Goal: Information Seeking & Learning: Learn about a topic

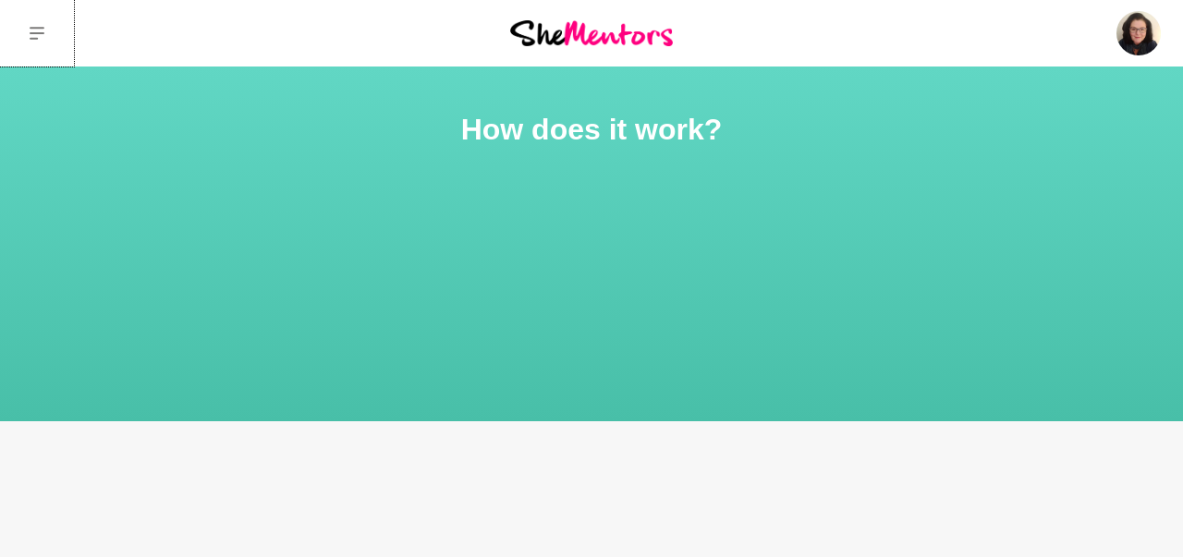
click at [30, 30] on icon at bounding box center [37, 33] width 15 height 15
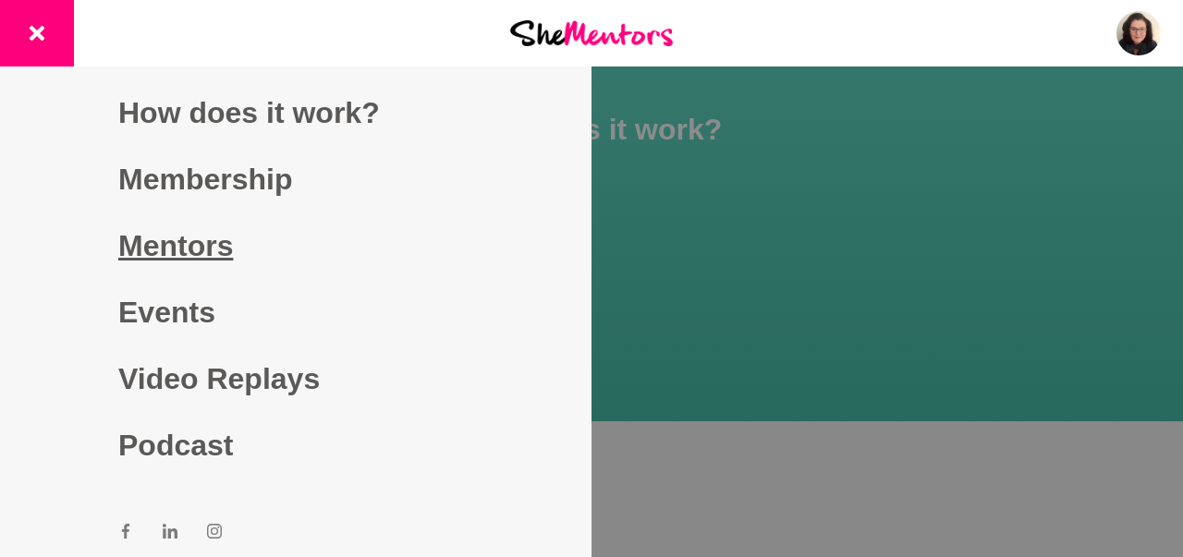
click at [156, 256] on link "Mentors" at bounding box center [295, 246] width 355 height 67
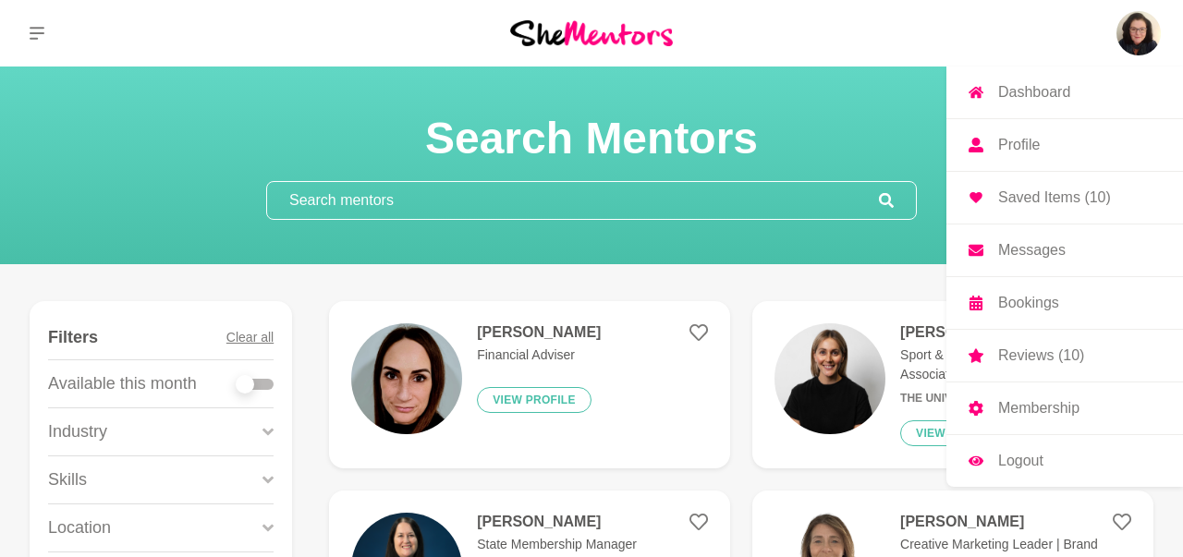
click at [1018, 204] on p "Saved Items (10)" at bounding box center [1054, 197] width 113 height 15
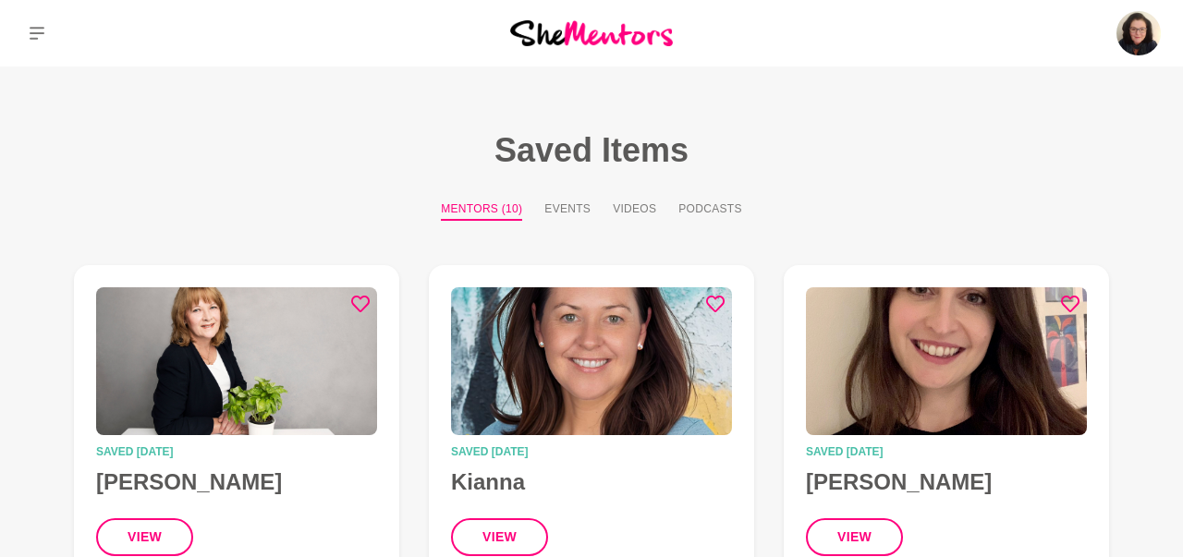
scroll to position [96, 0]
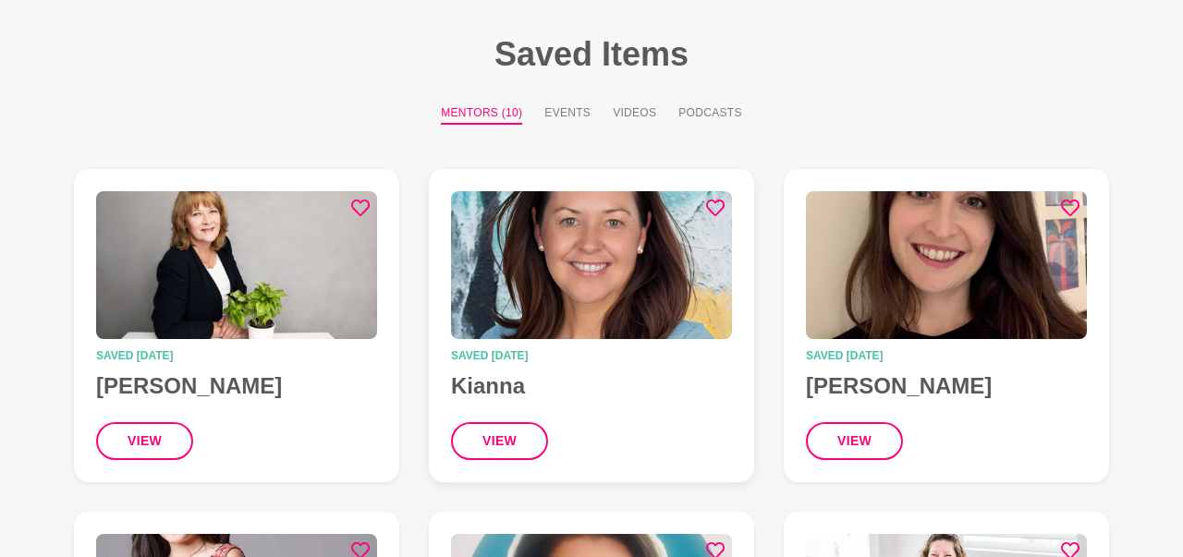
click at [620, 266] on img at bounding box center [591, 265] width 281 height 148
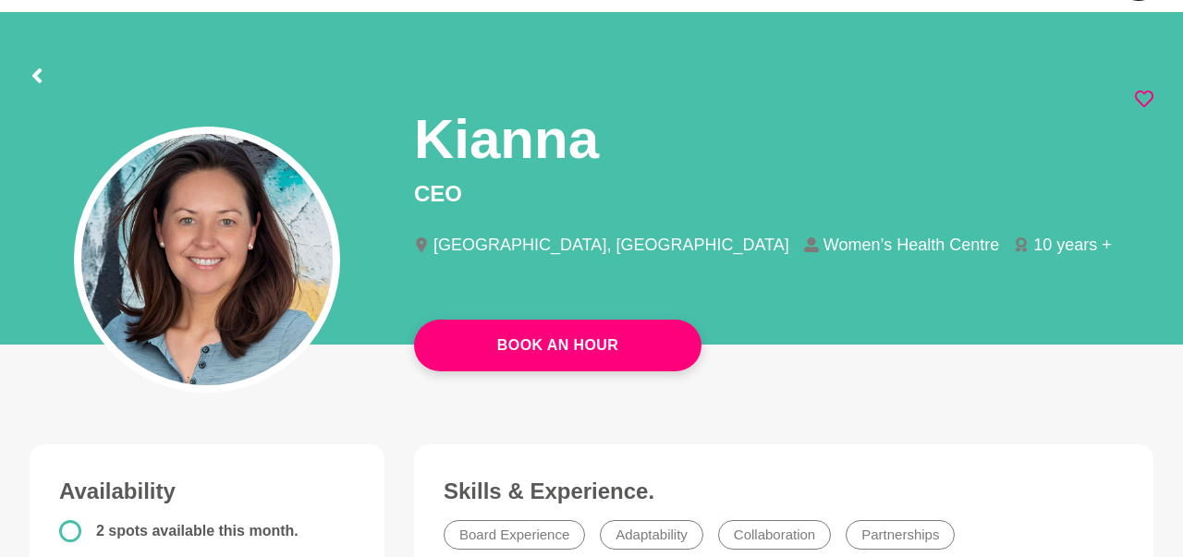
scroll to position [96, 0]
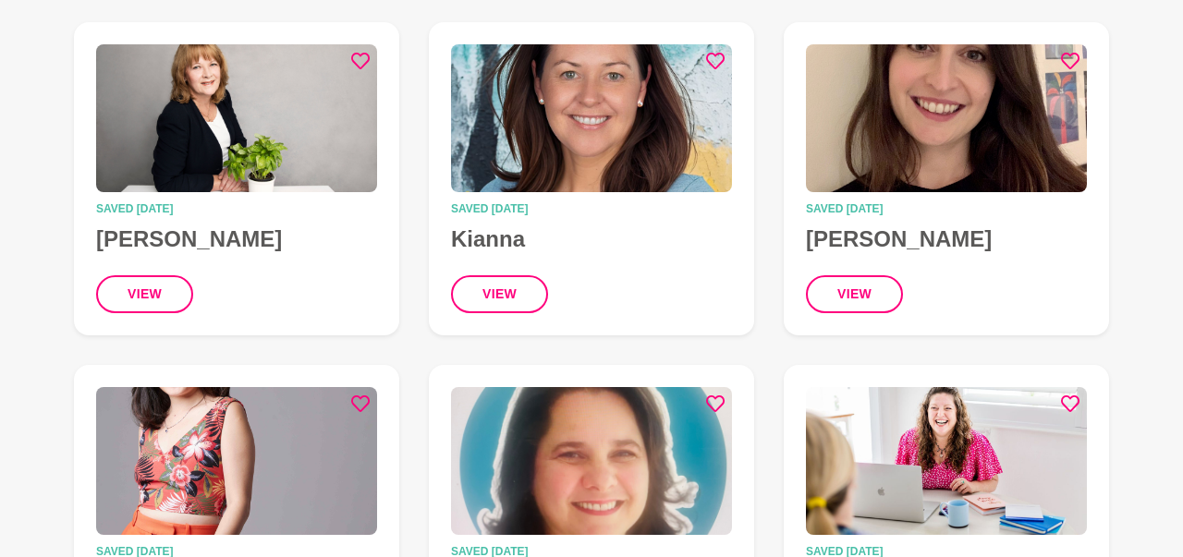
scroll to position [384, 0]
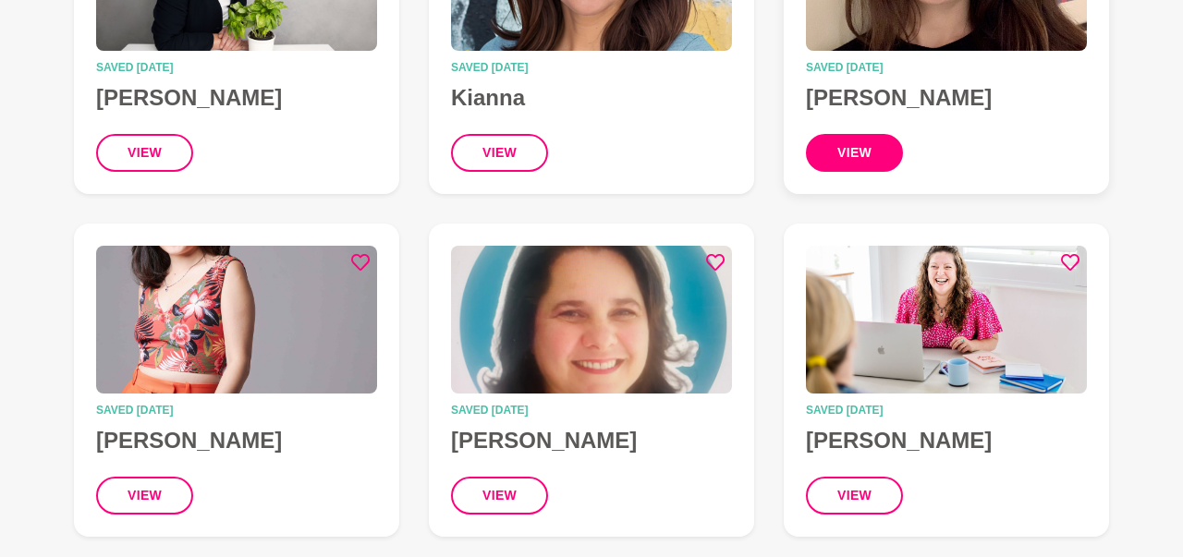
click at [850, 150] on button "view" at bounding box center [854, 153] width 97 height 38
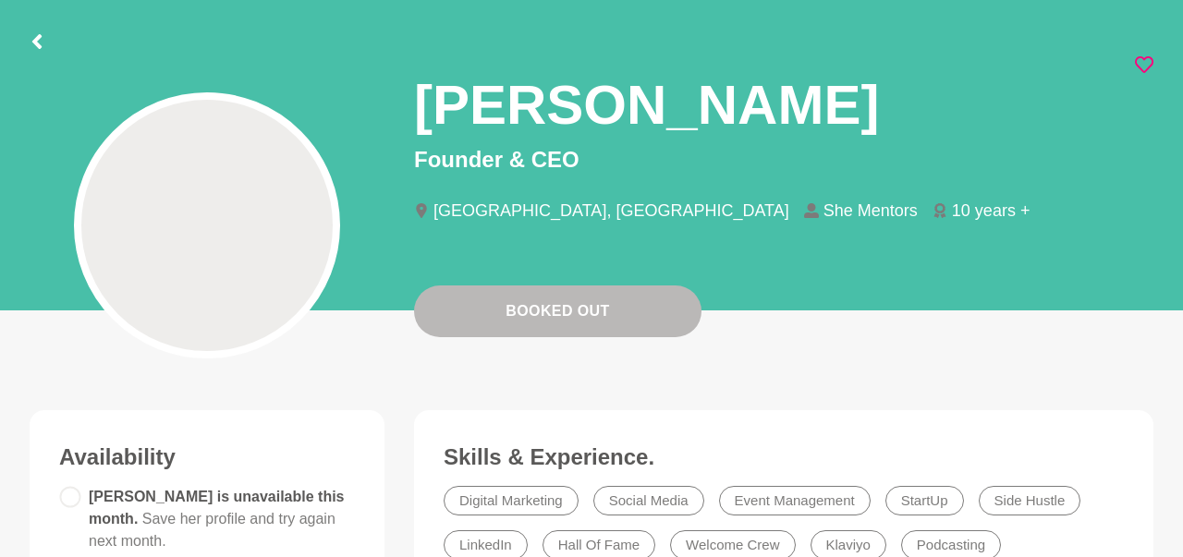
scroll to position [192, 0]
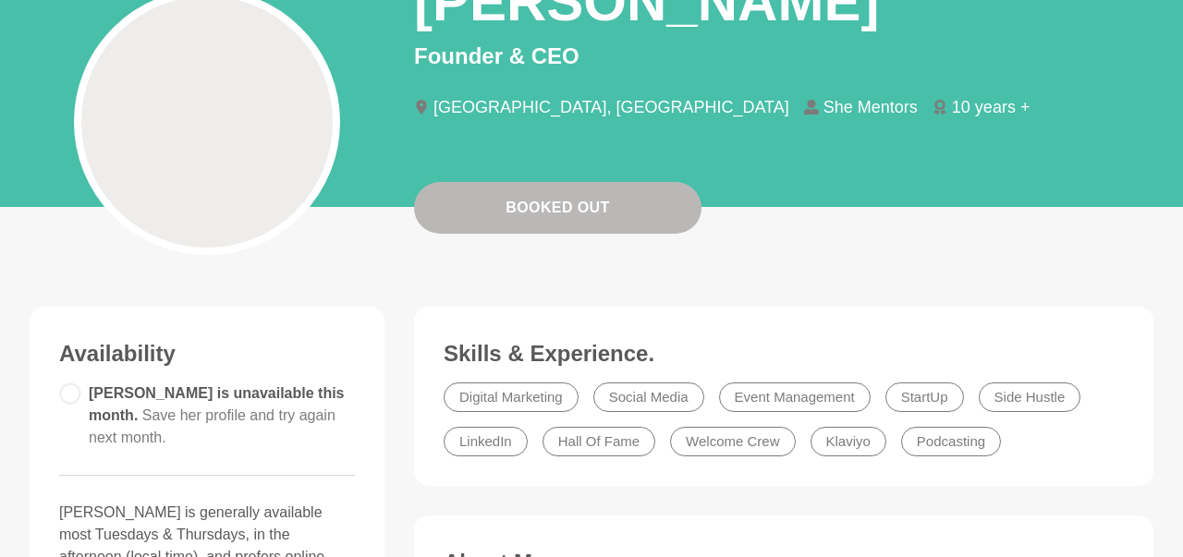
scroll to position [384, 0]
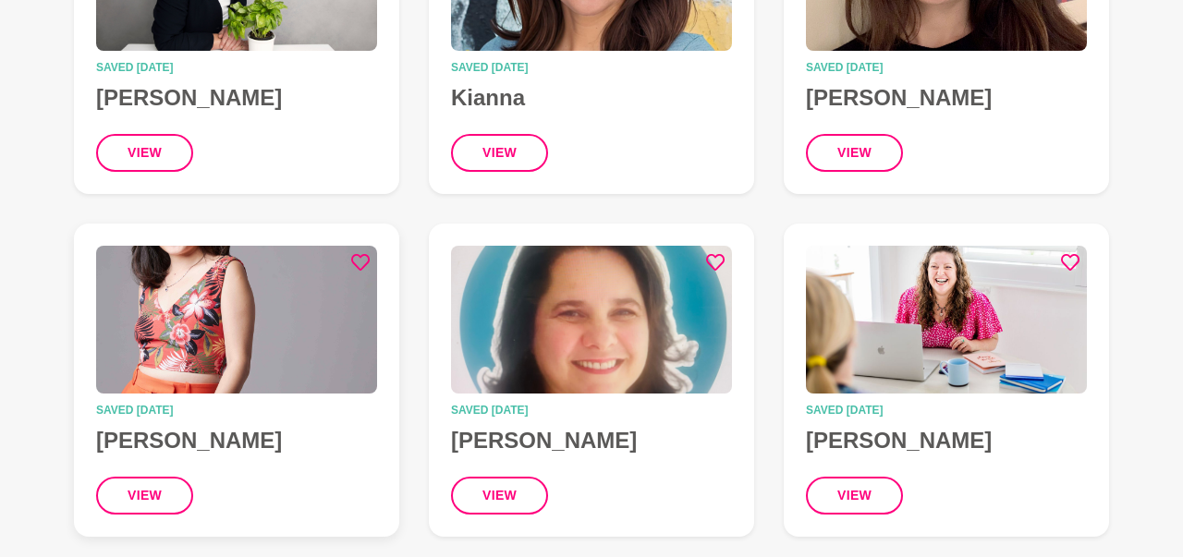
click at [226, 328] on img at bounding box center [236, 320] width 281 height 148
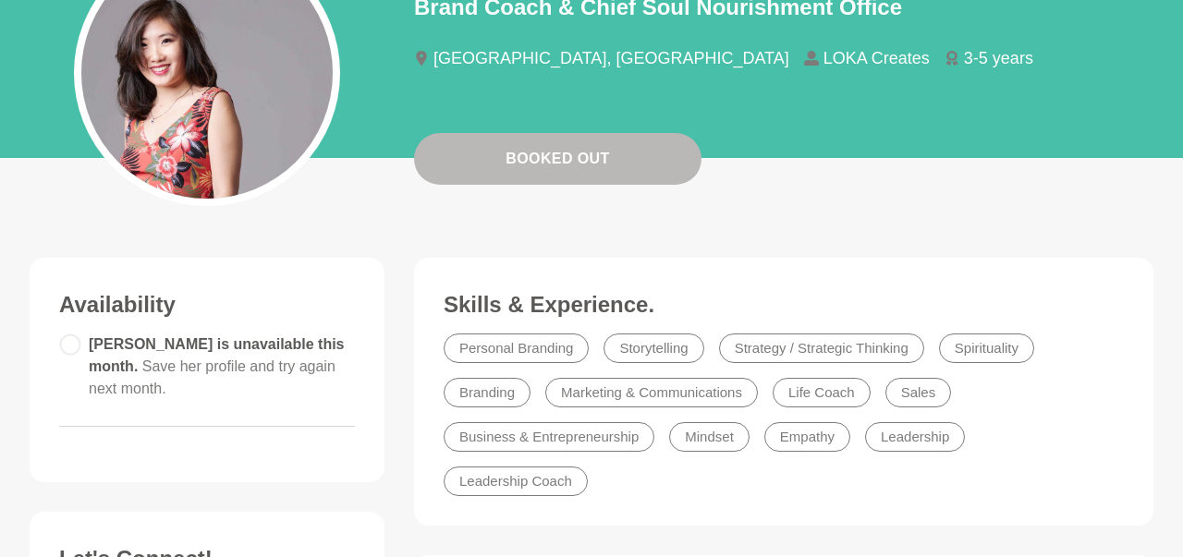
scroll to position [288, 0]
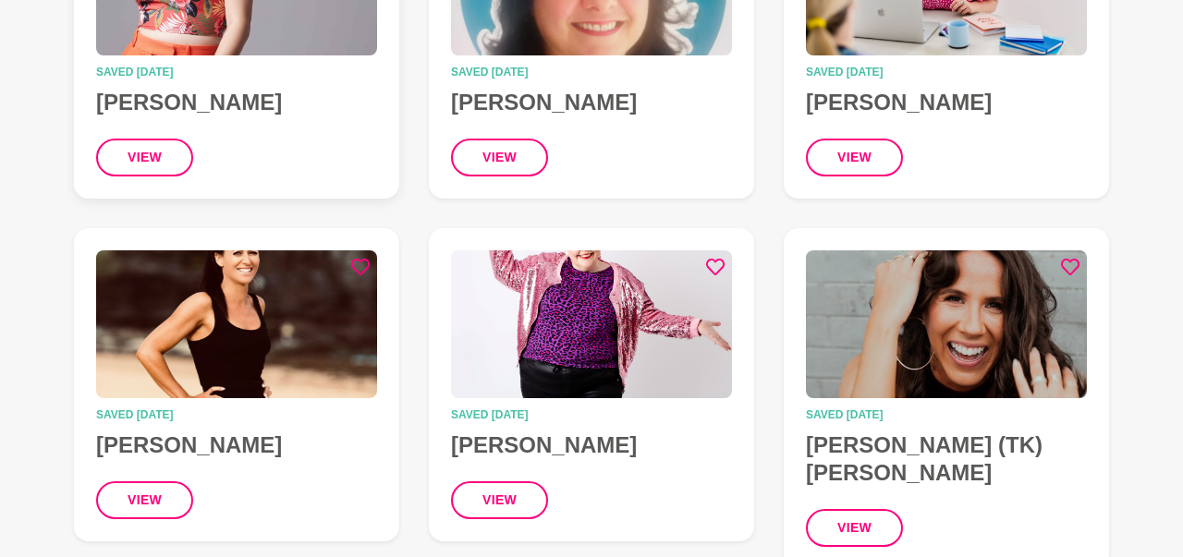
scroll to position [769, 0]
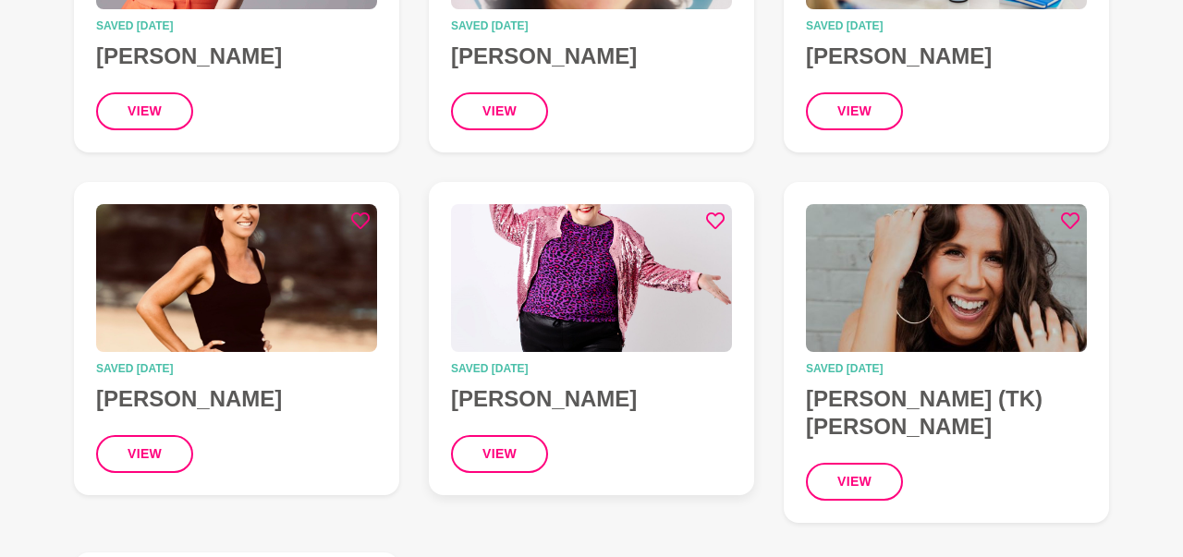
click at [558, 306] on img at bounding box center [591, 278] width 281 height 148
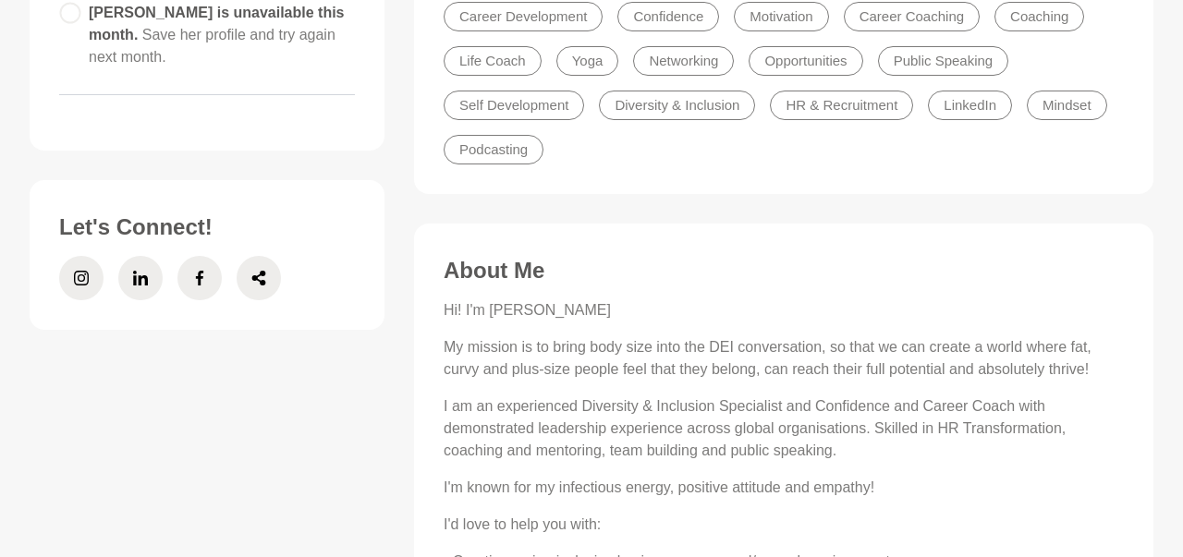
scroll to position [384, 0]
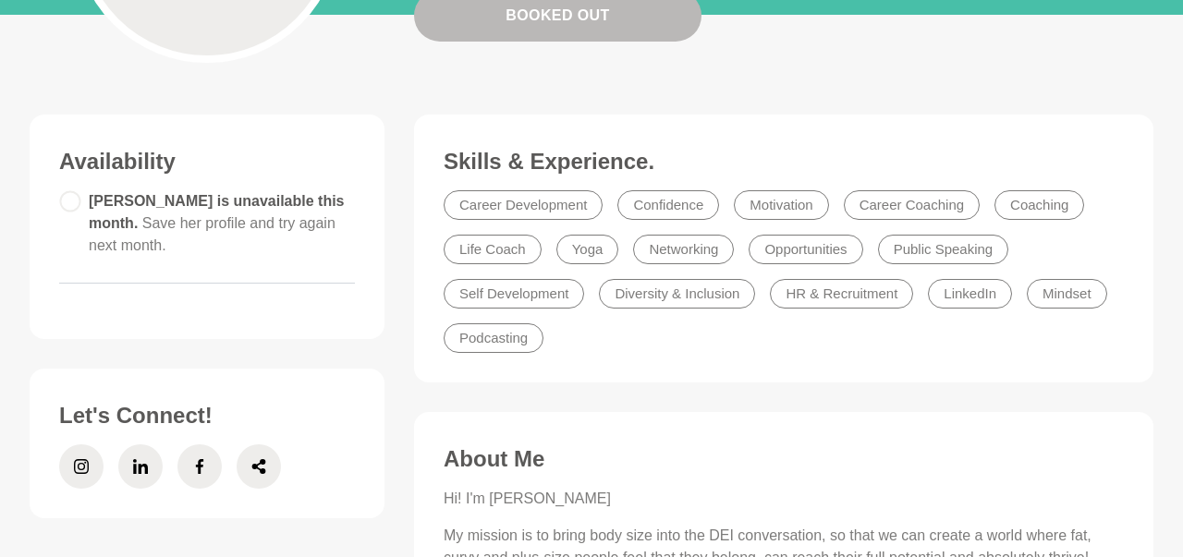
scroll to position [769, 0]
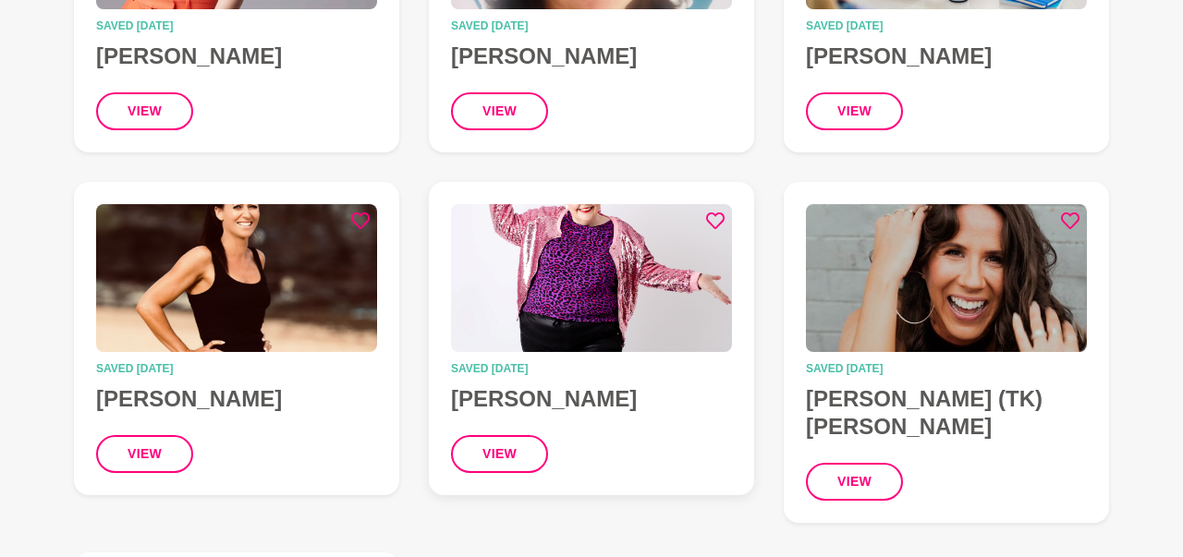
click at [539, 261] on img at bounding box center [591, 278] width 281 height 148
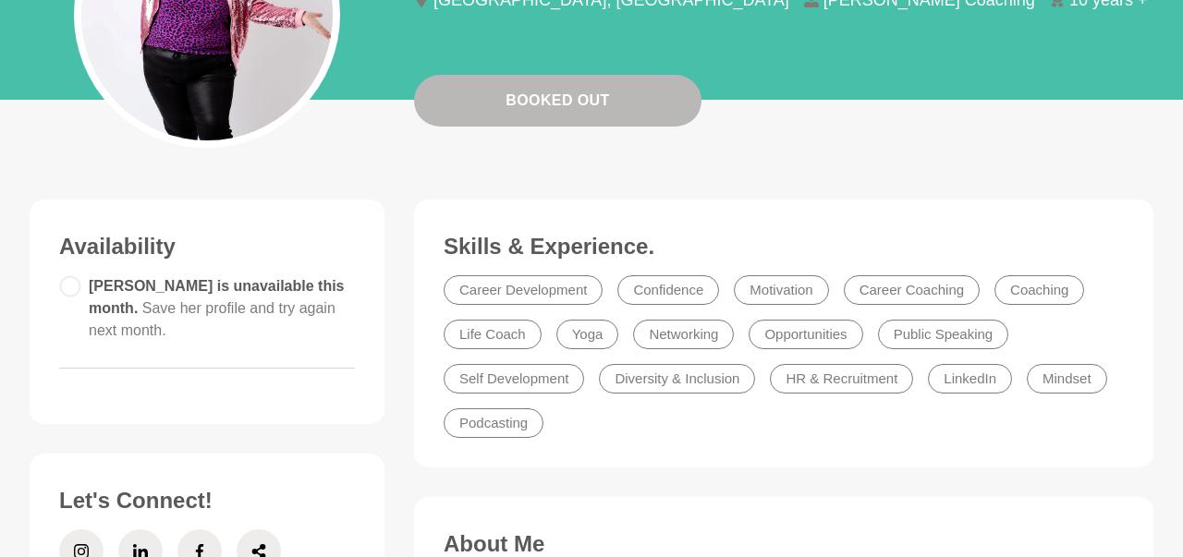
scroll to position [192, 0]
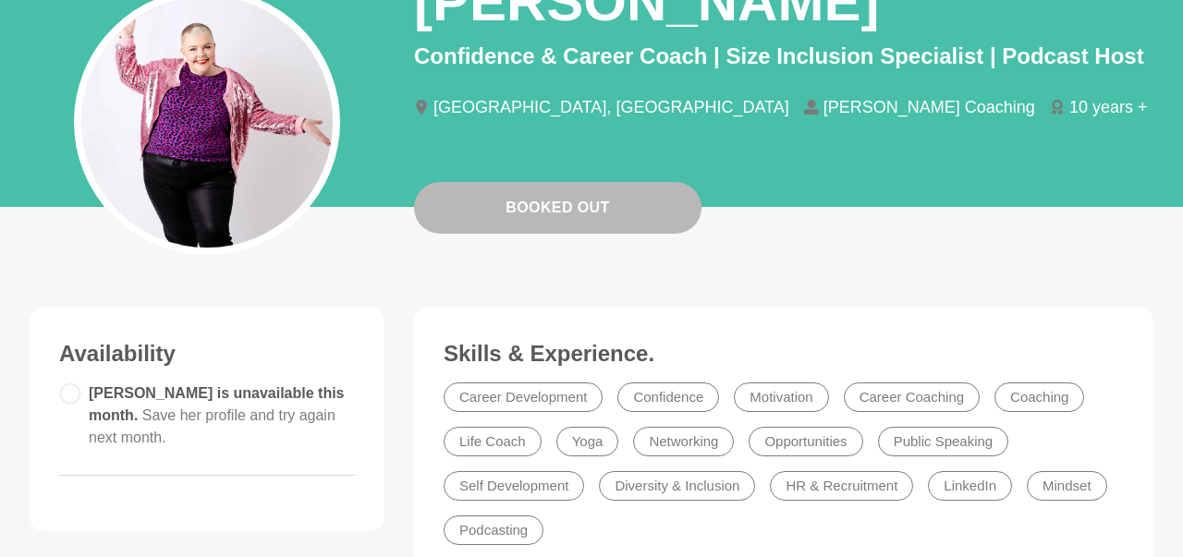
scroll to position [769, 0]
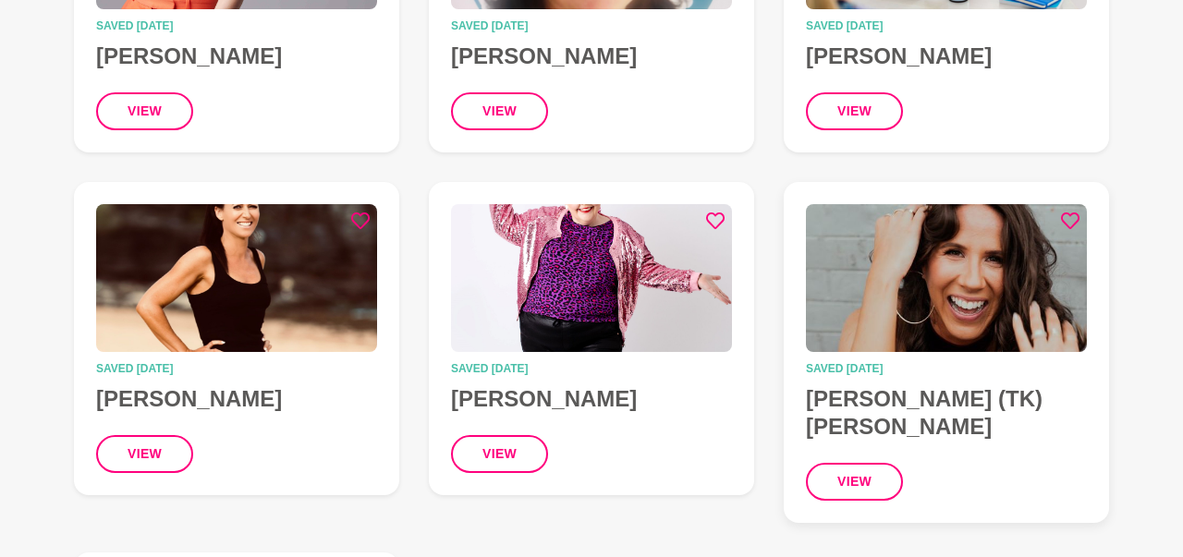
click at [902, 305] on img at bounding box center [946, 278] width 281 height 148
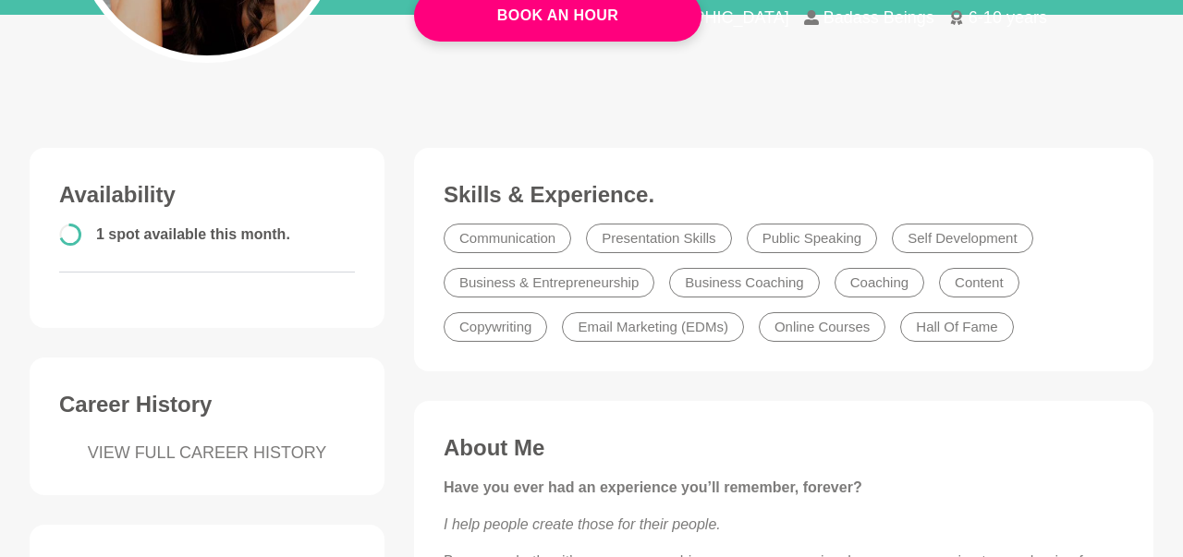
scroll to position [481, 0]
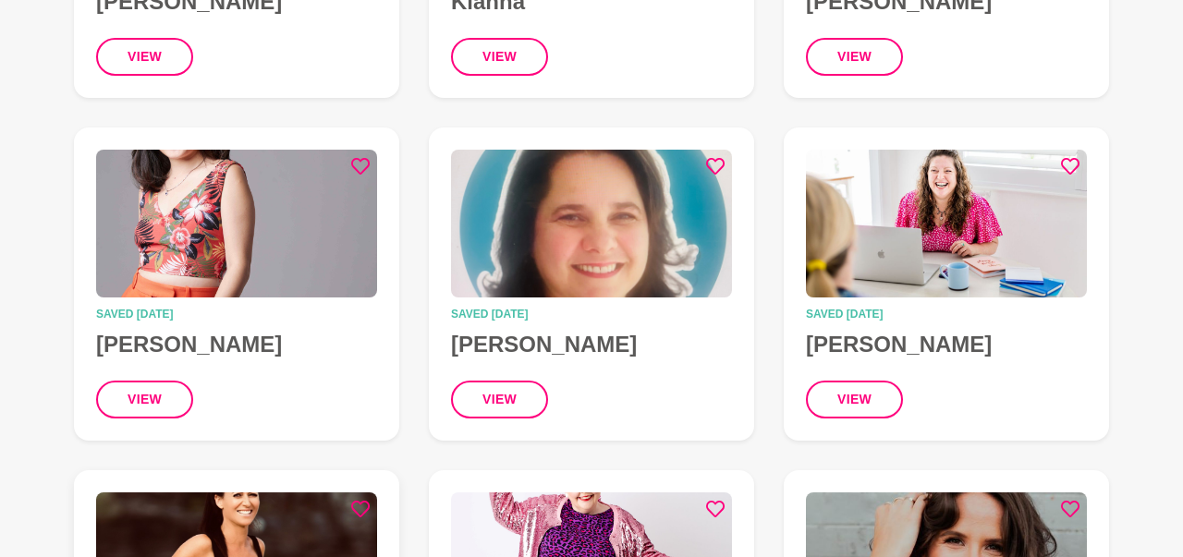
scroll to position [769, 0]
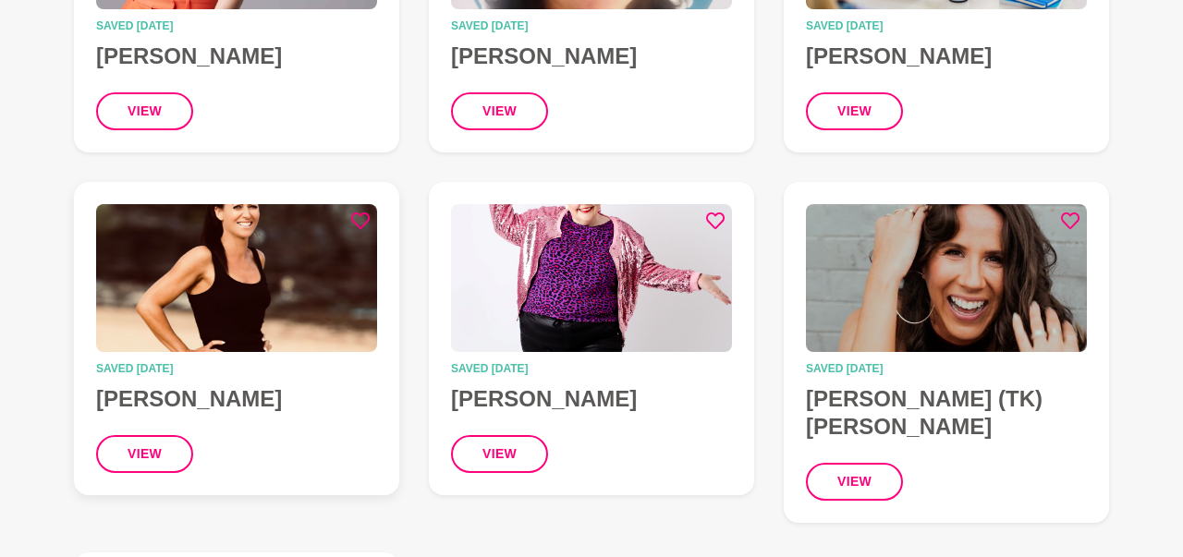
click at [241, 275] on img at bounding box center [236, 278] width 281 height 148
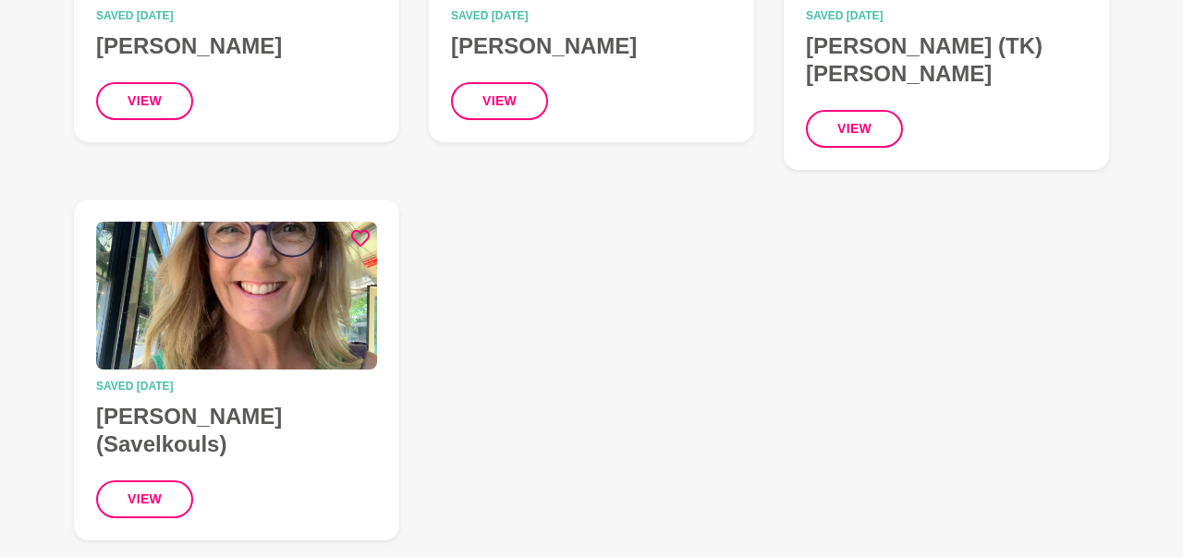
scroll to position [1153, 0]
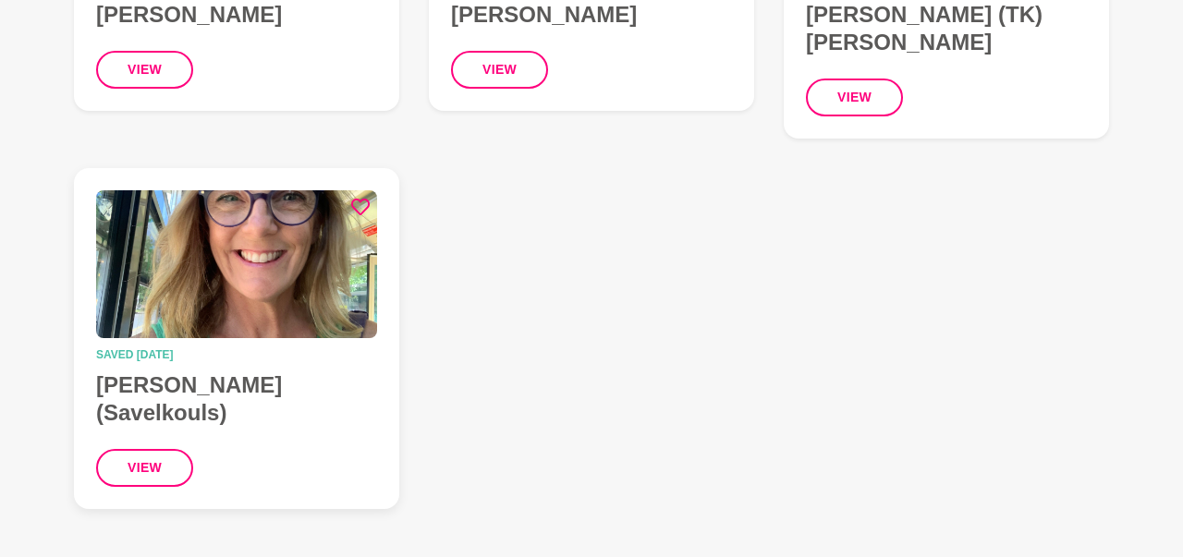
click at [257, 263] on img at bounding box center [236, 264] width 281 height 148
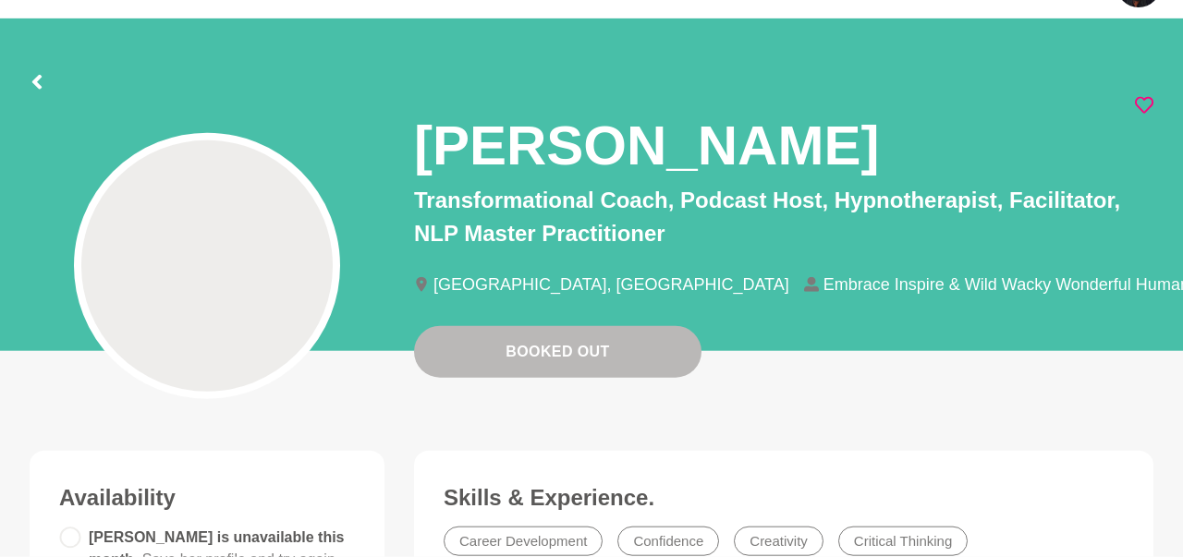
scroll to position [96, 0]
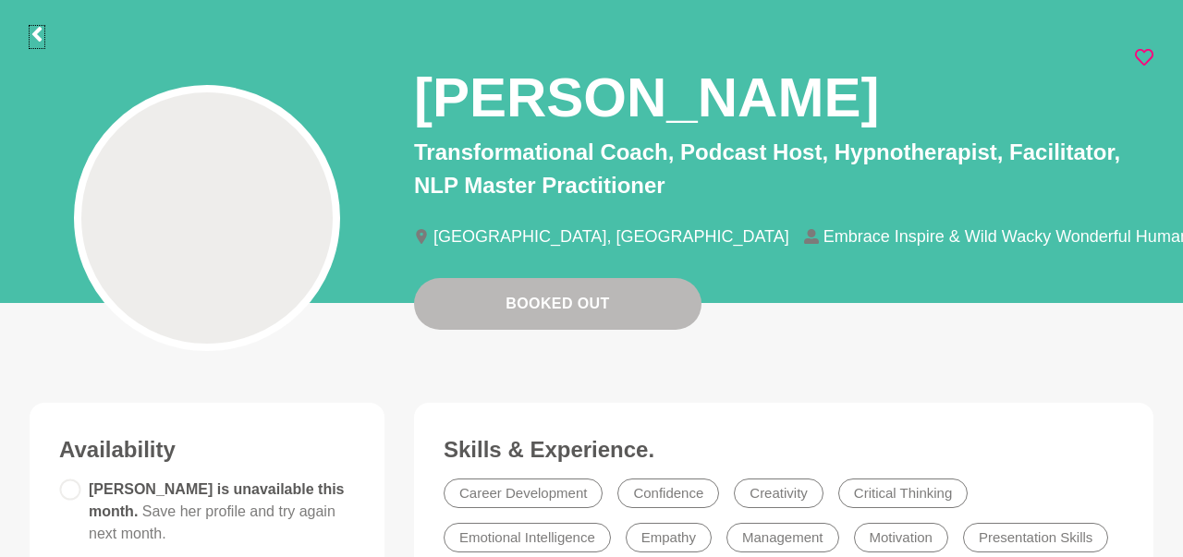
click at [40, 36] on icon at bounding box center [37, 34] width 15 height 15
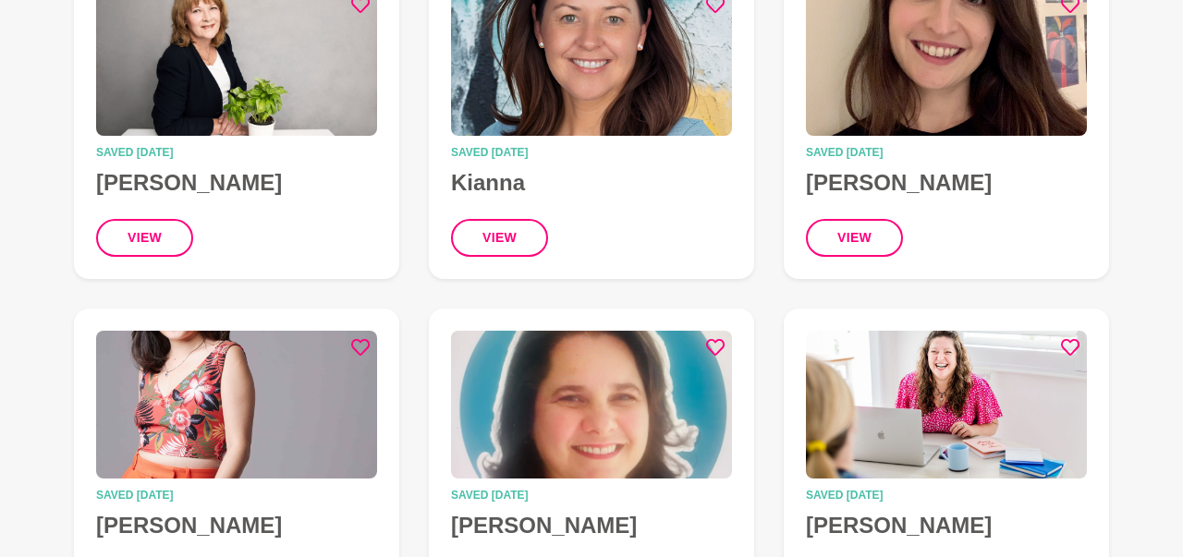
scroll to position [384, 0]
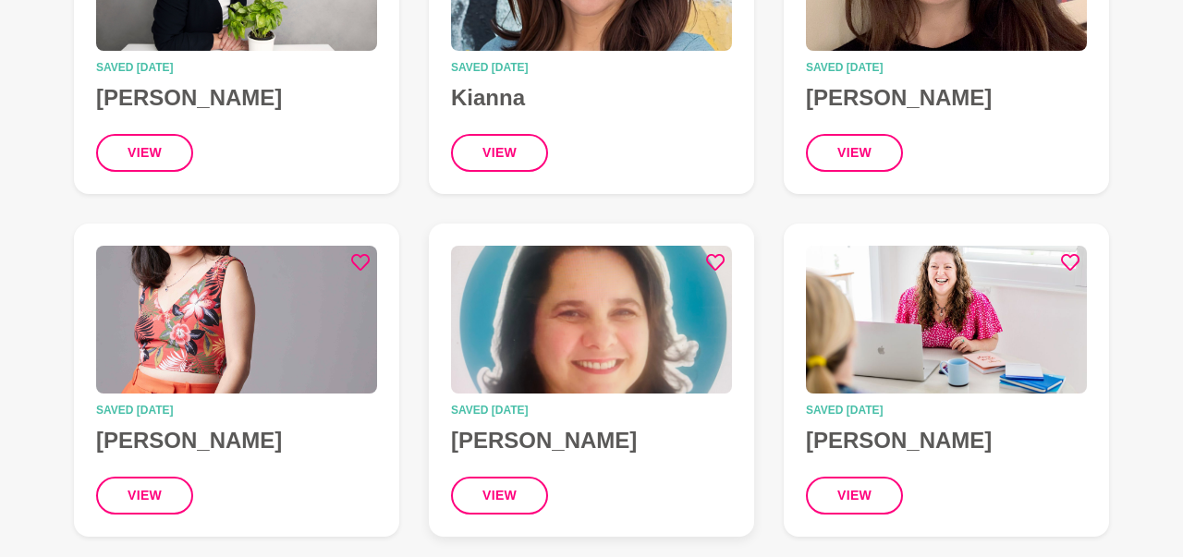
click at [524, 352] on img at bounding box center [591, 320] width 281 height 148
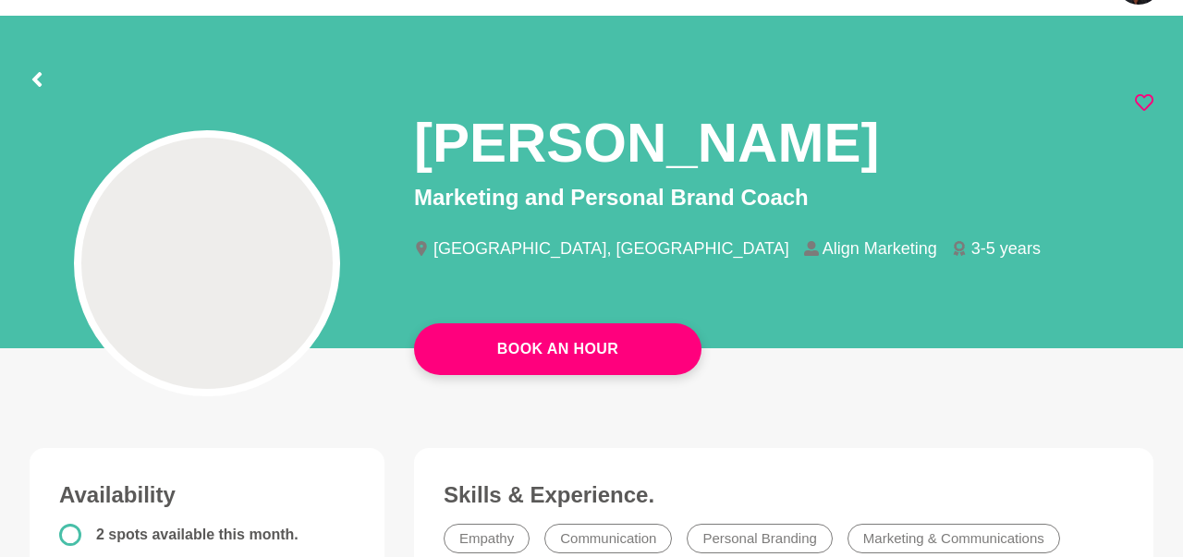
scroll to position [192, 0]
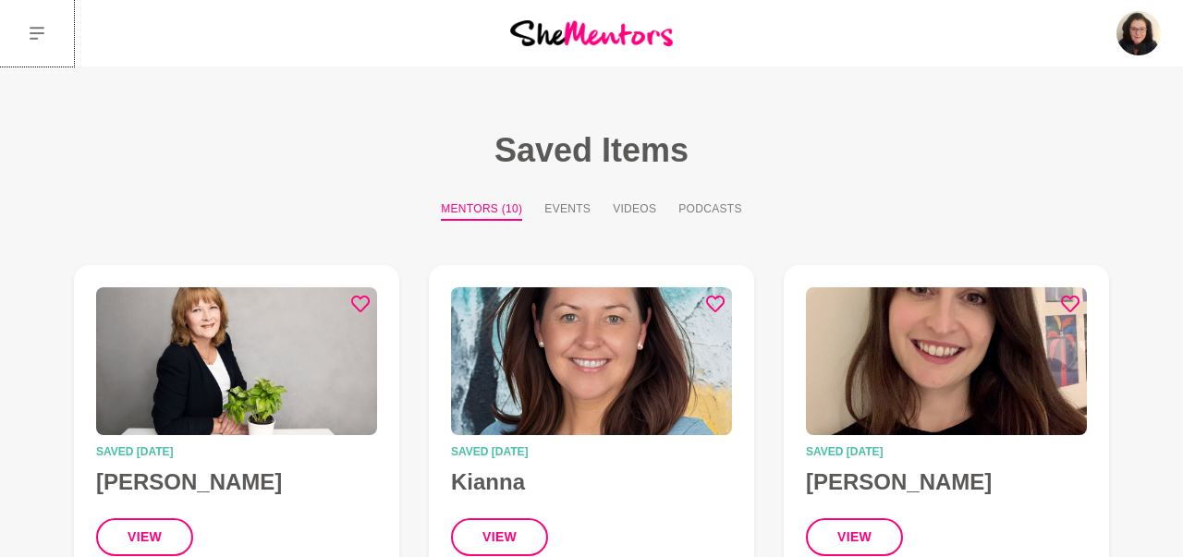
click at [31, 36] on icon at bounding box center [37, 33] width 15 height 15
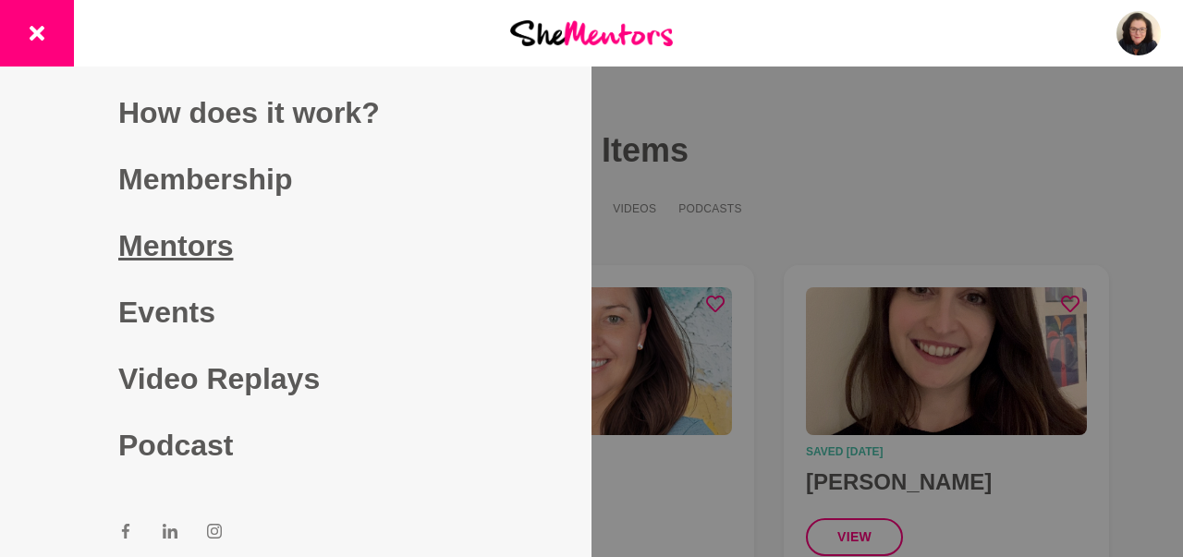
click at [167, 253] on link "Mentors" at bounding box center [295, 246] width 355 height 67
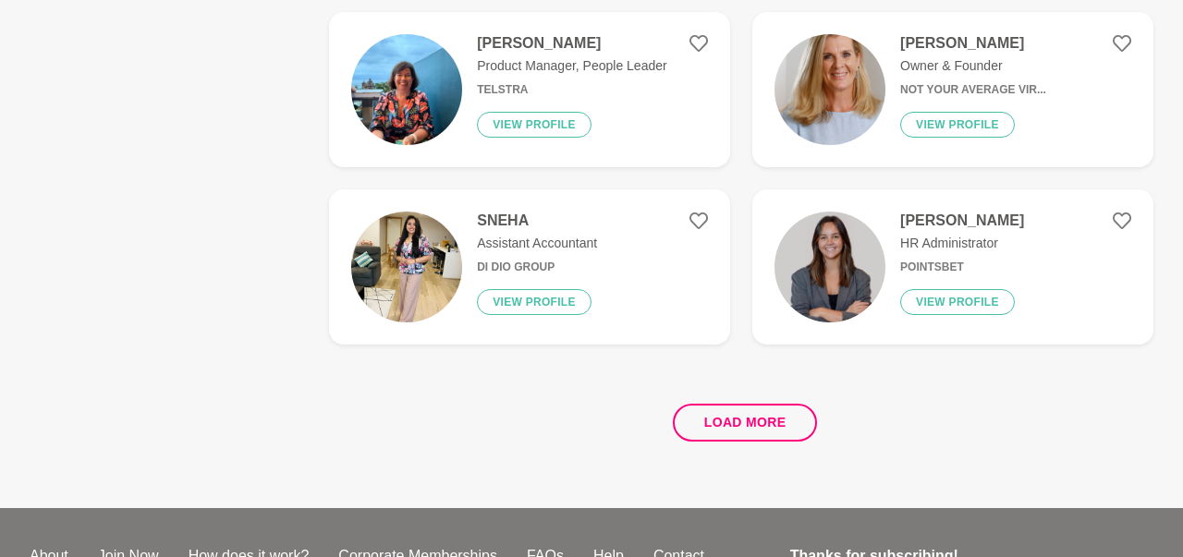
scroll to position [3557, 0]
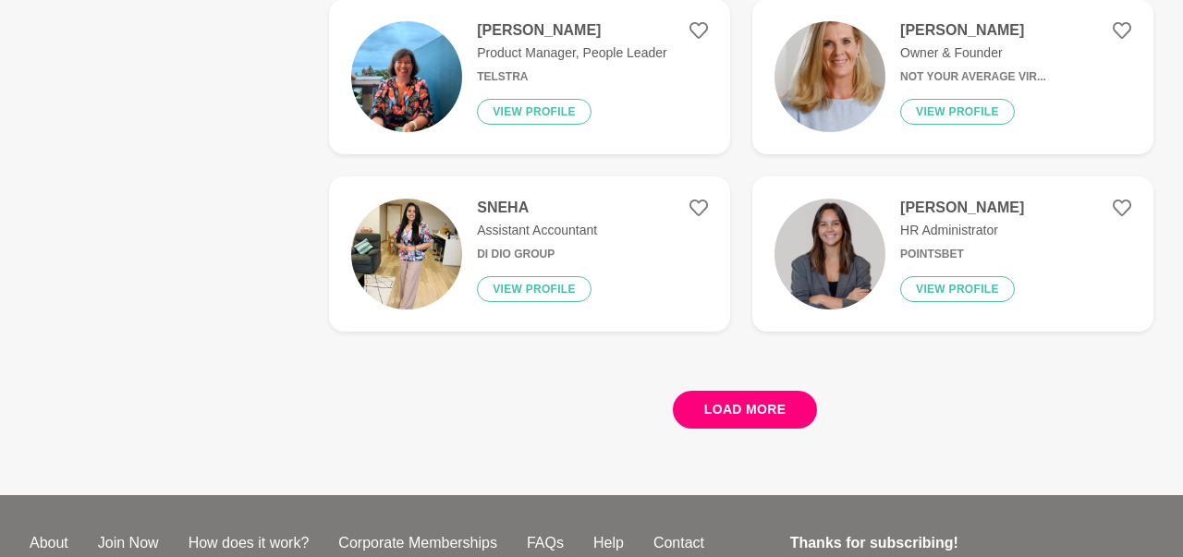
click at [763, 408] on button "Load more" at bounding box center [745, 410] width 145 height 38
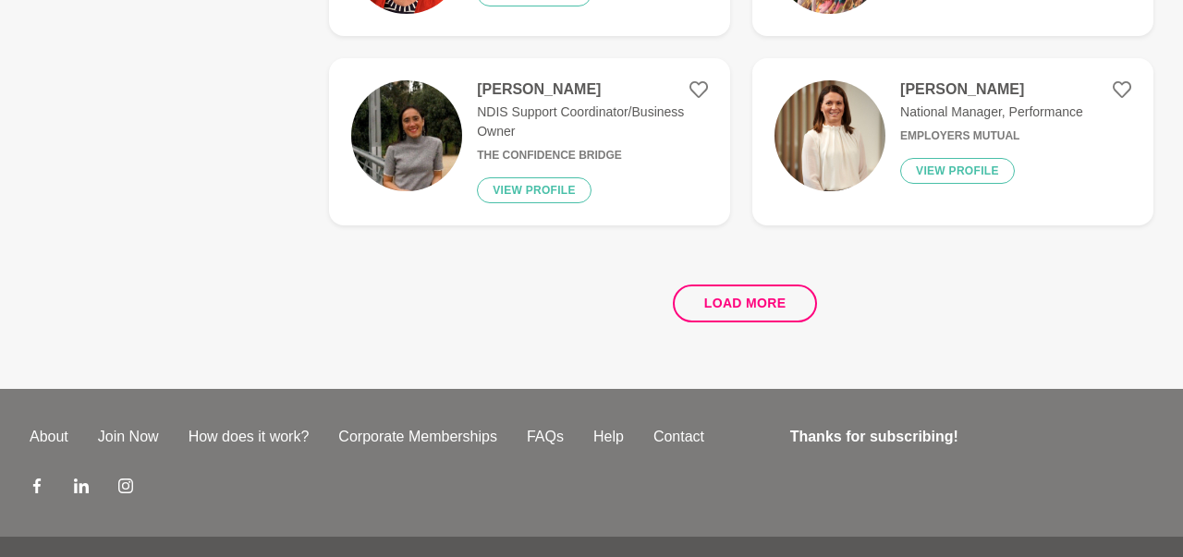
scroll to position [7305, 0]
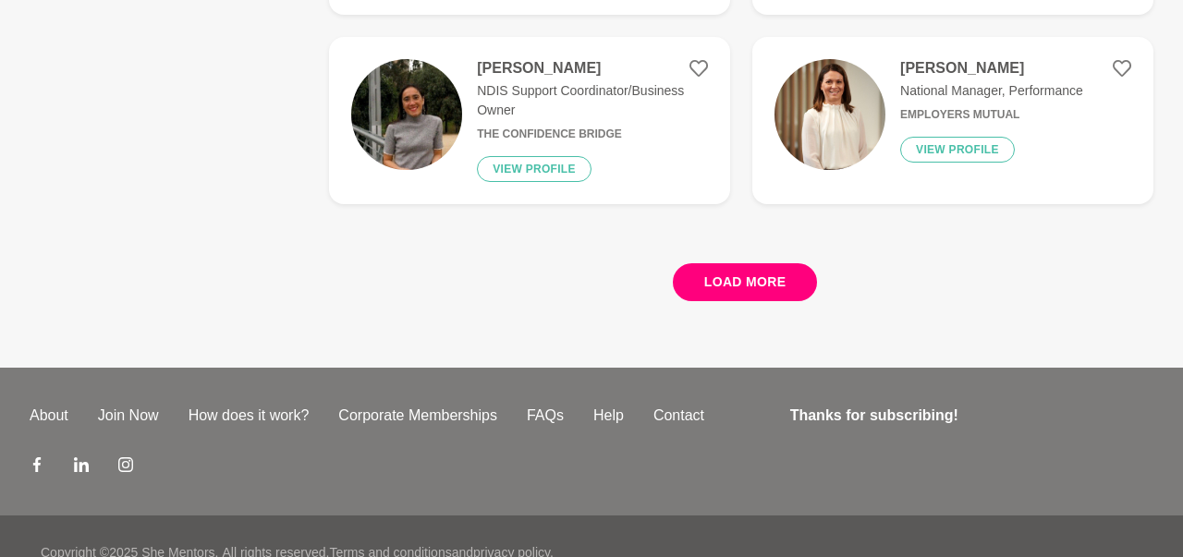
click at [772, 277] on button "Load more" at bounding box center [745, 282] width 145 height 38
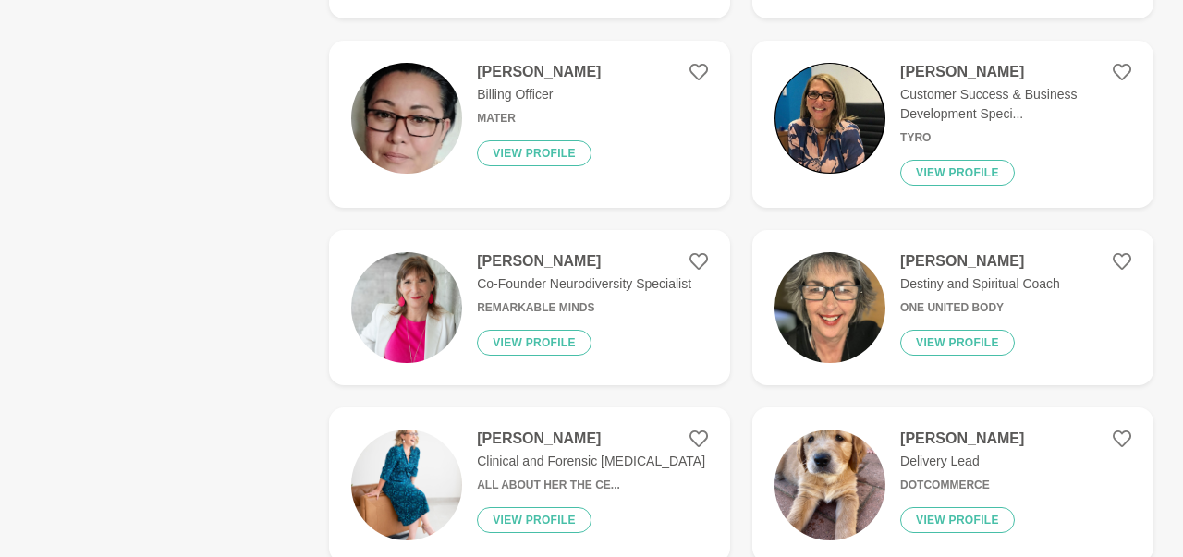
scroll to position [9132, 0]
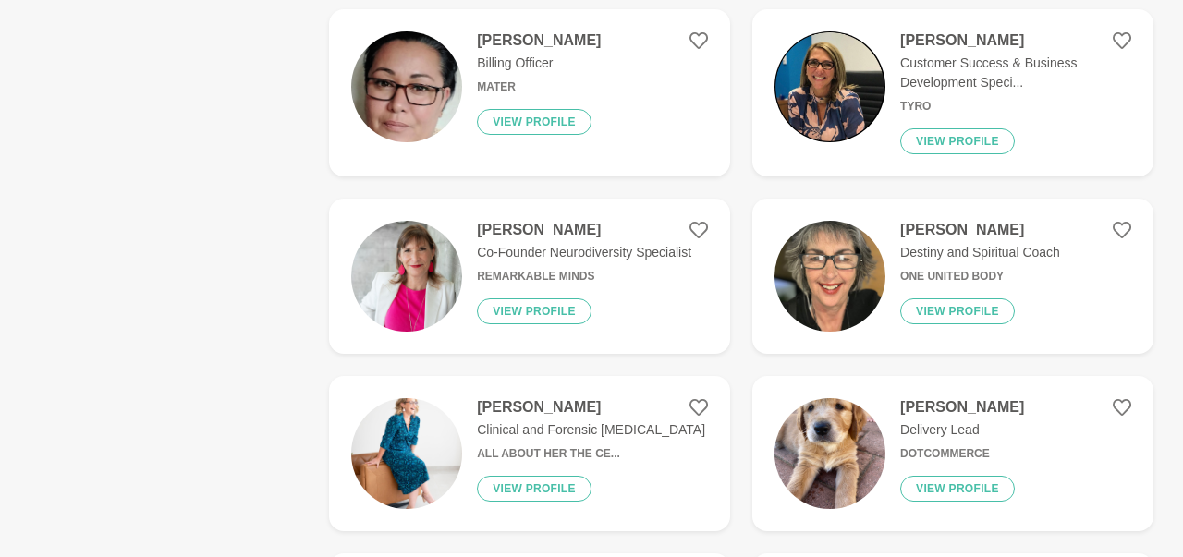
click at [840, 258] on img at bounding box center [830, 276] width 111 height 111
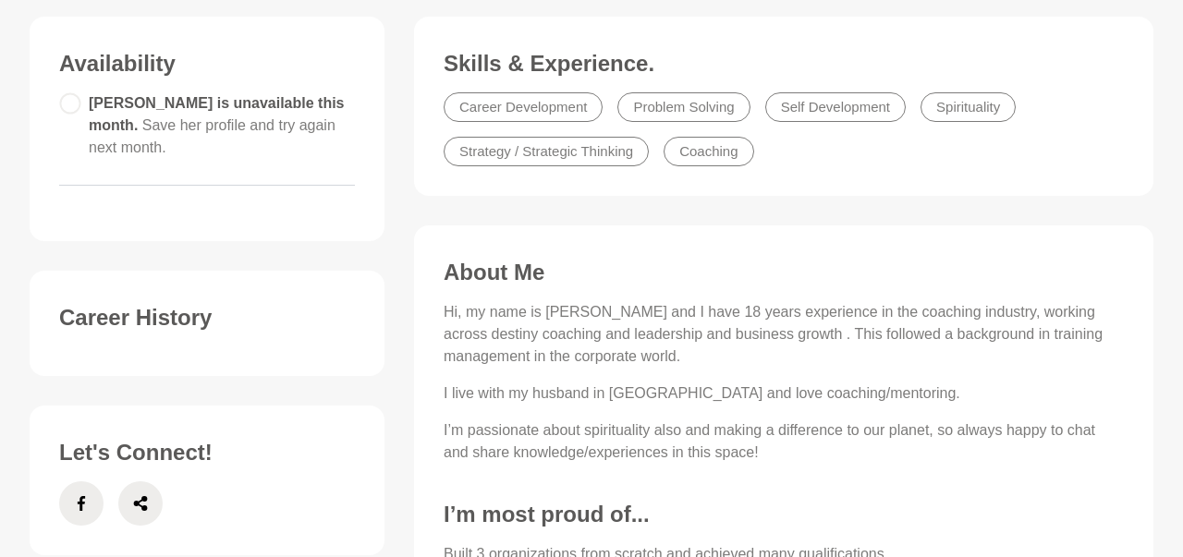
scroll to position [481, 0]
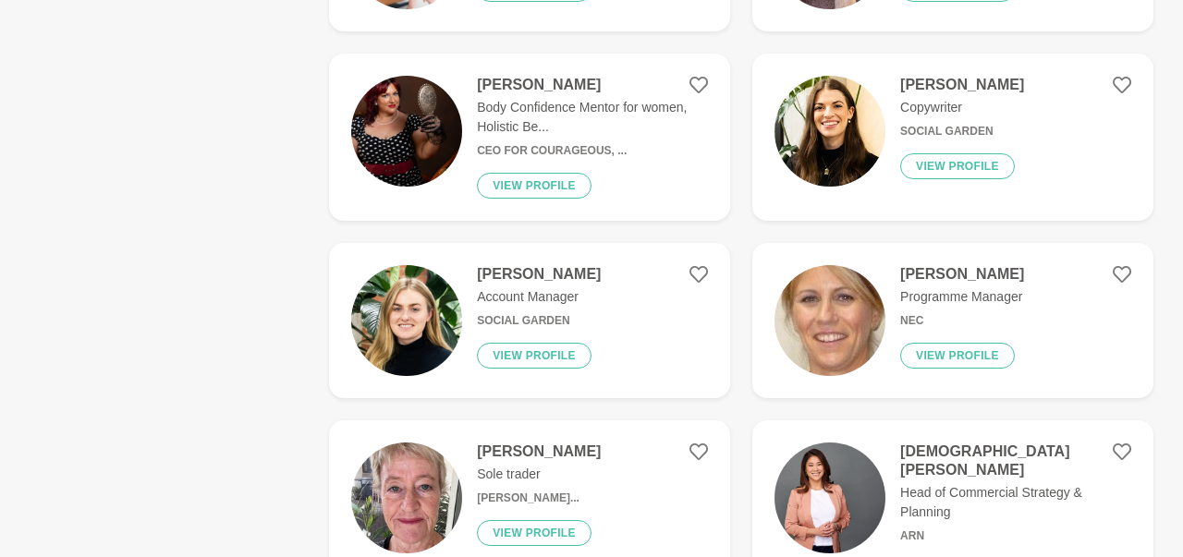
scroll to position [2403, 0]
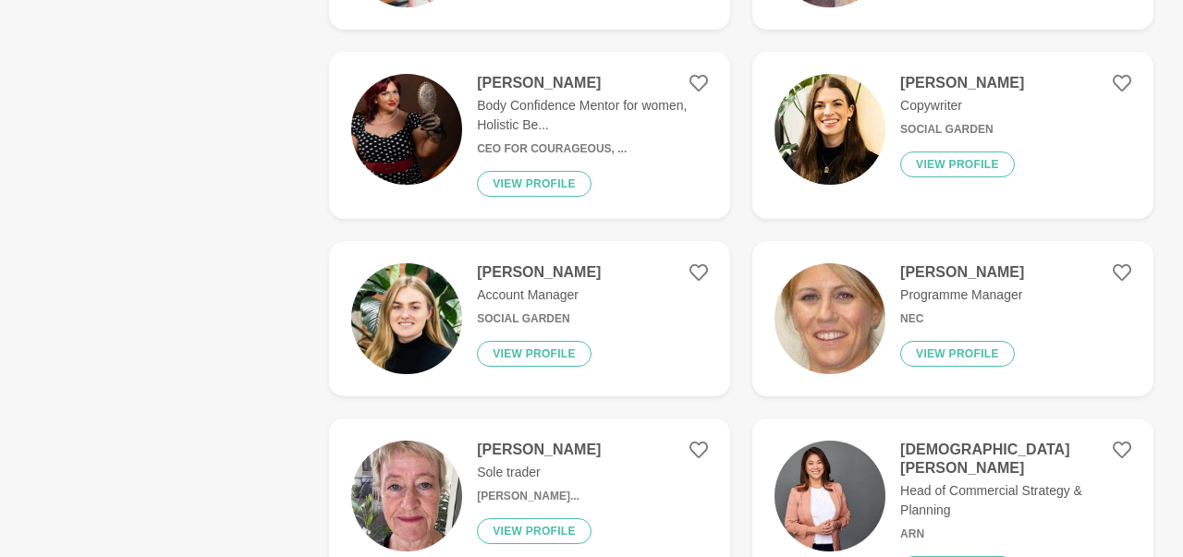
click at [541, 117] on p "Body Confidence Mentor for women, Holistic Be..." at bounding box center [592, 115] width 231 height 39
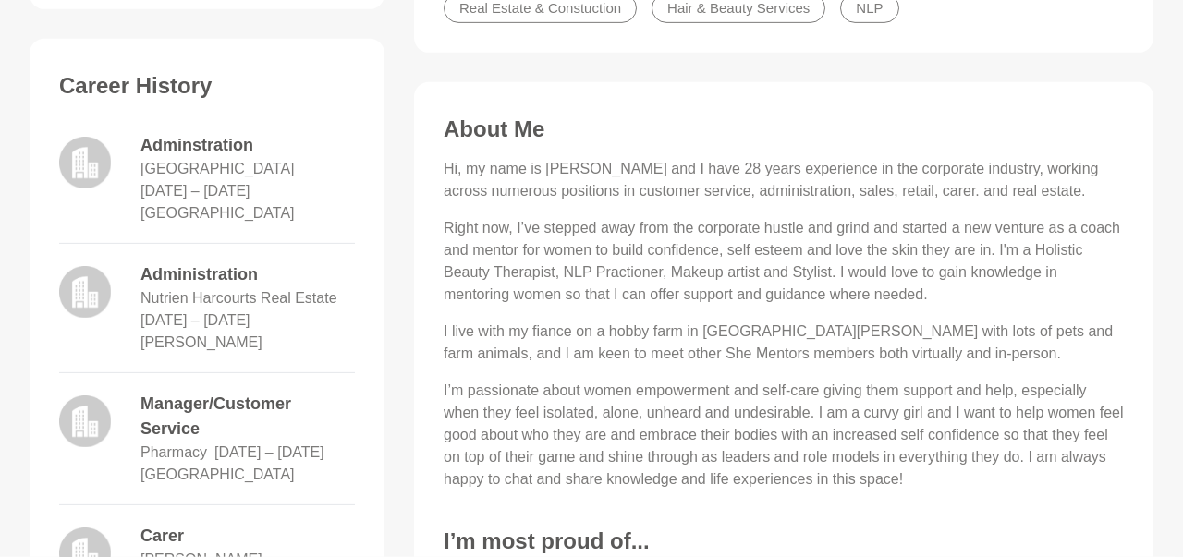
scroll to position [769, 0]
